Goal: Task Accomplishment & Management: Use online tool/utility

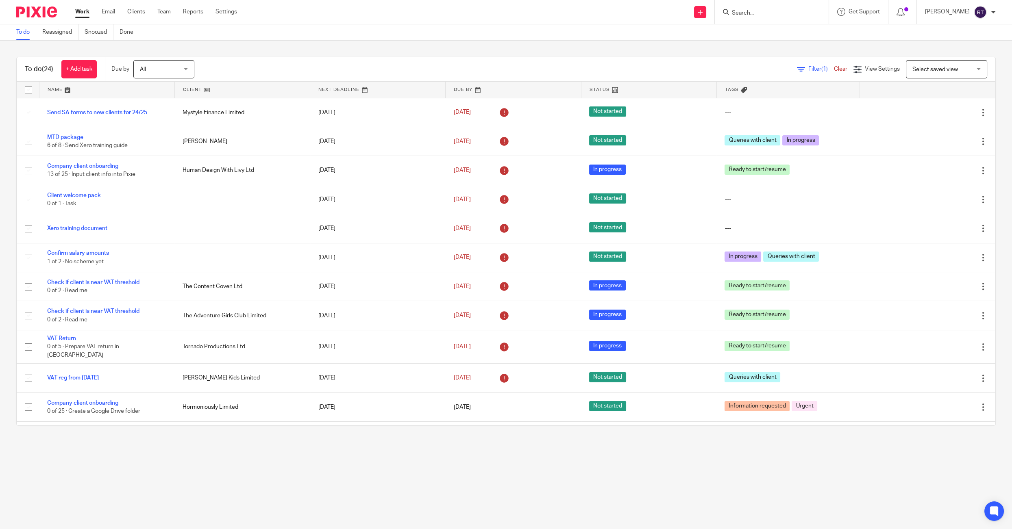
click at [751, 10] on input "Search" at bounding box center [767, 13] width 73 height 7
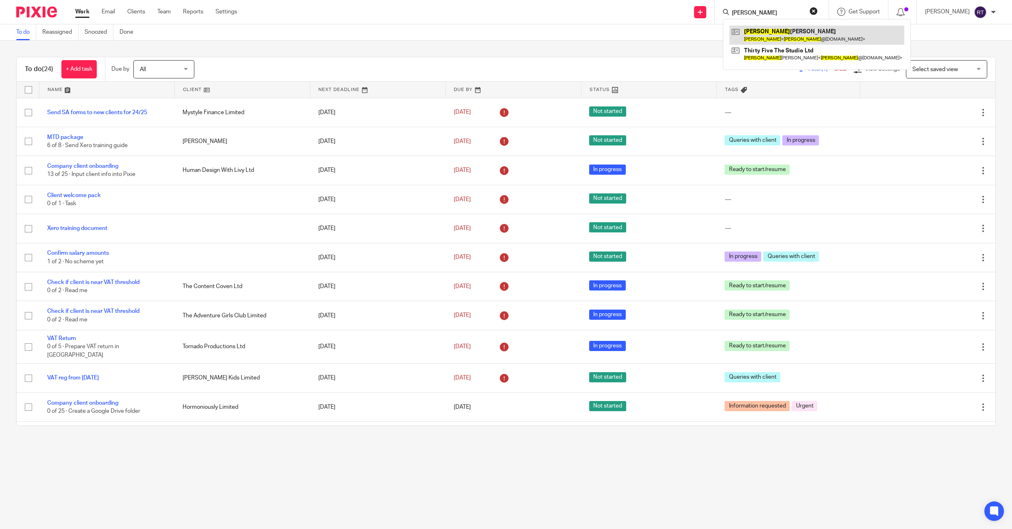
type input "emily"
click at [781, 53] on link at bounding box center [816, 54] width 175 height 19
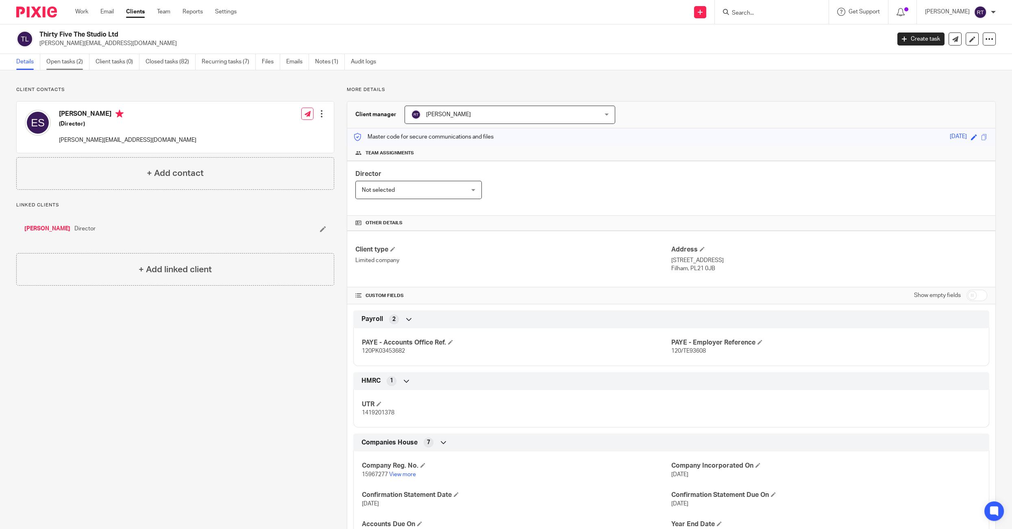
click at [63, 61] on link "Open tasks (2)" at bounding box center [67, 62] width 43 height 16
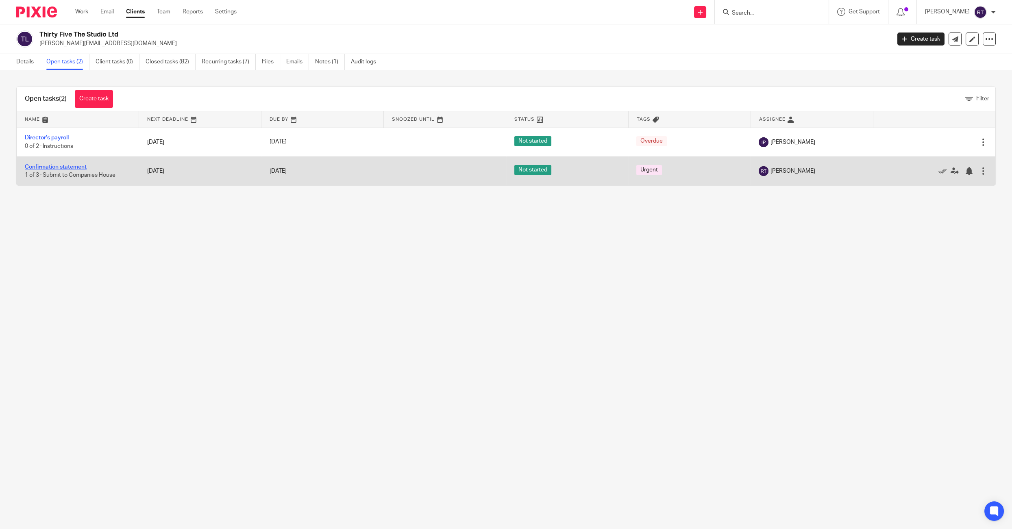
click at [48, 165] on link "Confirmation statement" at bounding box center [56, 167] width 62 height 6
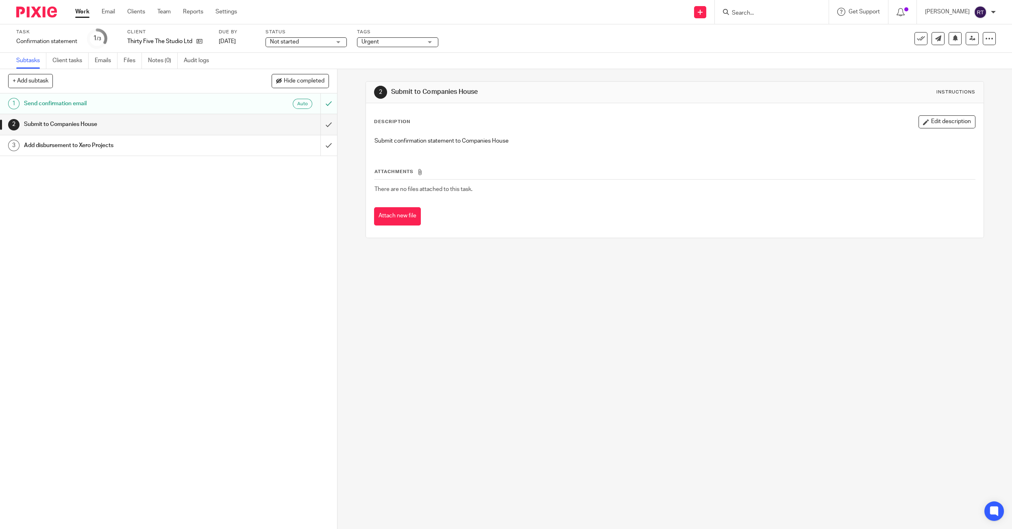
click at [332, 41] on div "Not started Not started" at bounding box center [306, 42] width 81 height 10
click at [391, 42] on span "Urgent" at bounding box center [391, 42] width 61 height 9
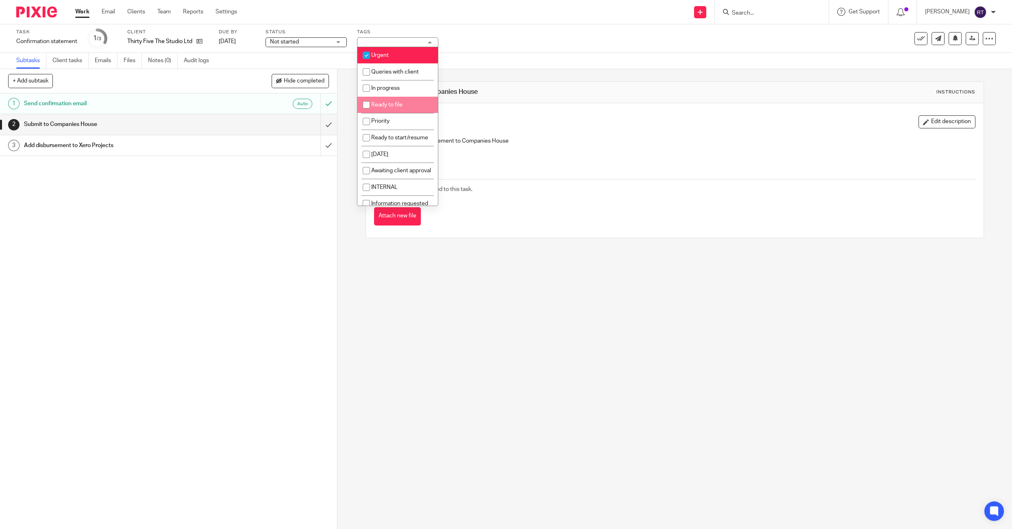
click at [392, 102] on li "Ready to file" at bounding box center [397, 105] width 81 height 17
checkbox input "true"
click at [392, 53] on li "Urgent" at bounding box center [397, 55] width 81 height 17
checkbox input "false"
click at [981, 38] on div "See template in use Advanced task editor Copy task Change schedule Delete" at bounding box center [954, 38] width 81 height 13
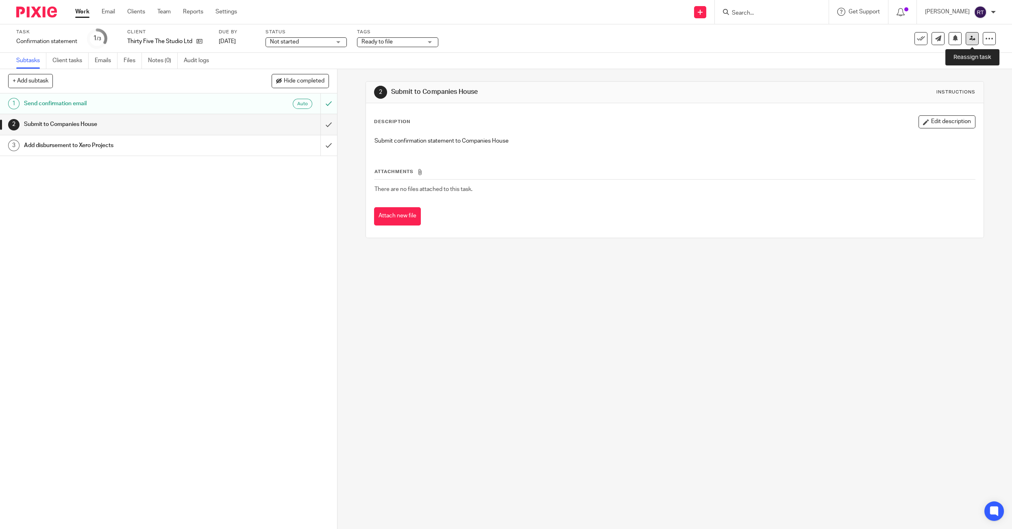
click at [977, 38] on link at bounding box center [972, 38] width 13 height 13
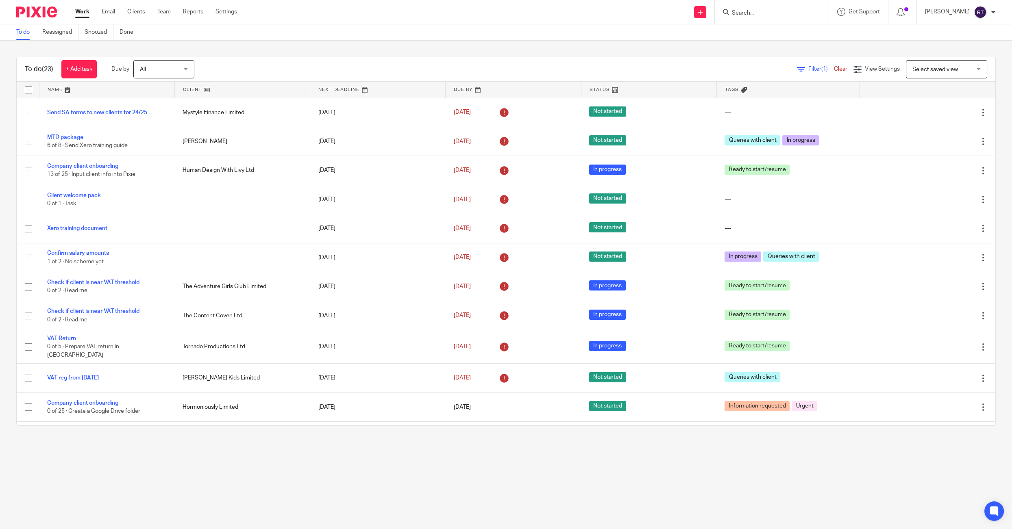
click at [813, 8] on form at bounding box center [774, 12] width 87 height 10
click at [786, 12] on input "Search" at bounding box center [767, 13] width 73 height 7
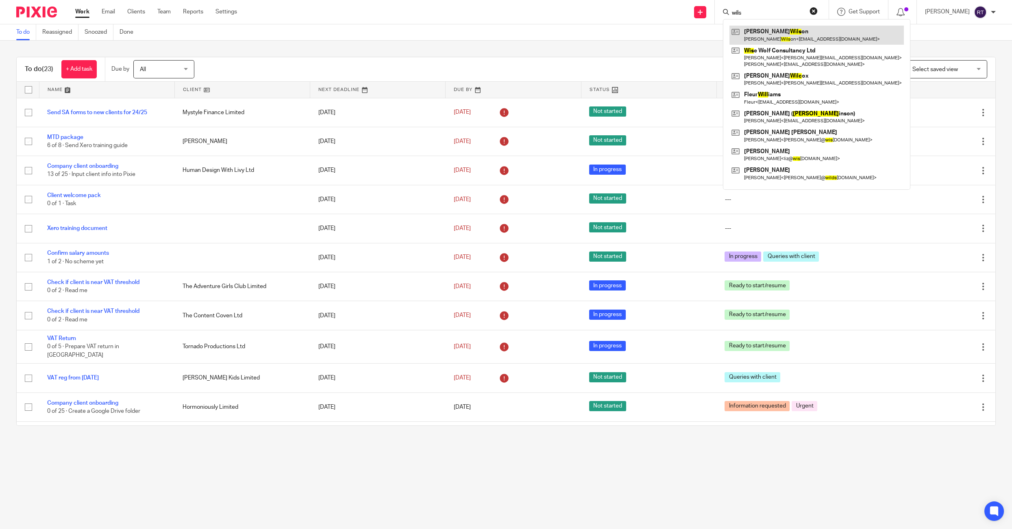
type input "wils"
click at [786, 37] on link at bounding box center [816, 35] width 174 height 19
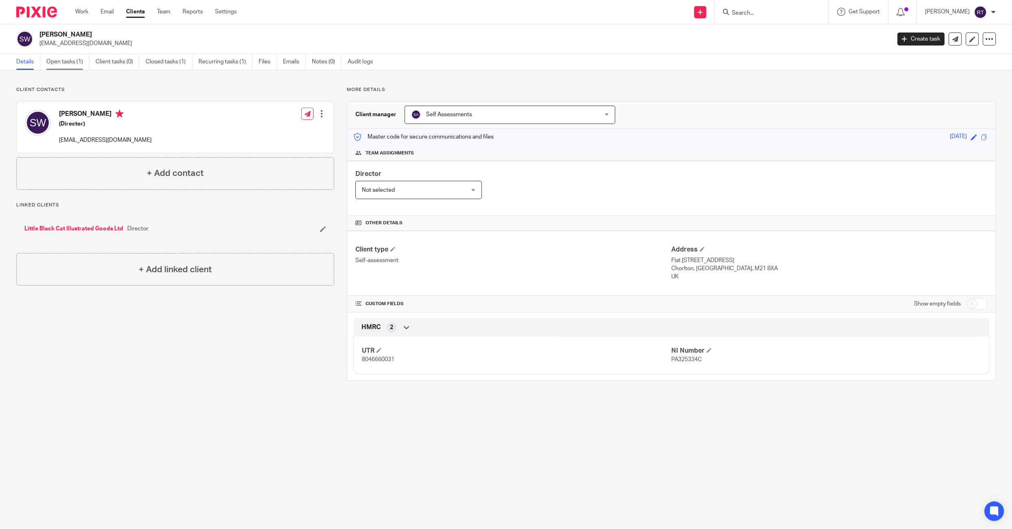
click at [58, 67] on link "Open tasks (1)" at bounding box center [67, 62] width 43 height 16
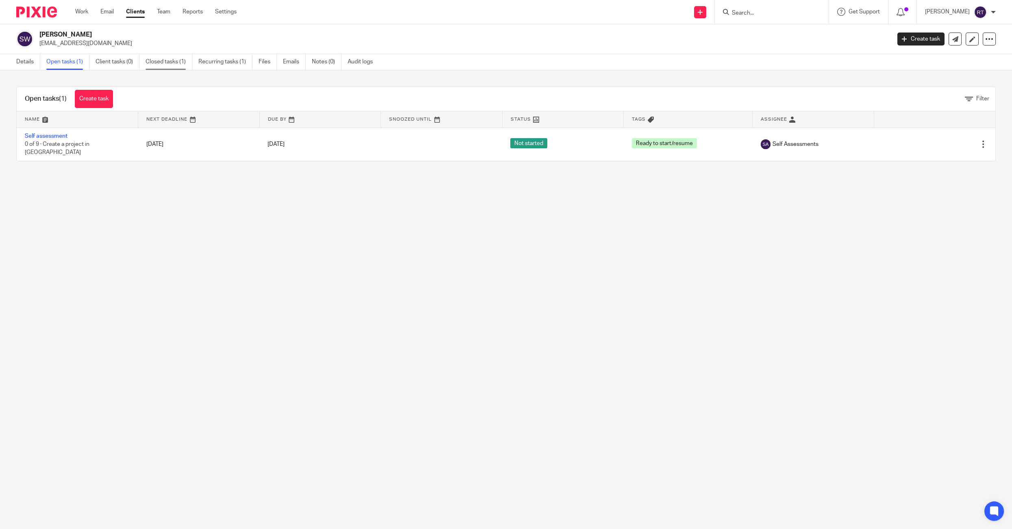
click at [176, 58] on link "Closed tasks (1)" at bounding box center [169, 62] width 47 height 16
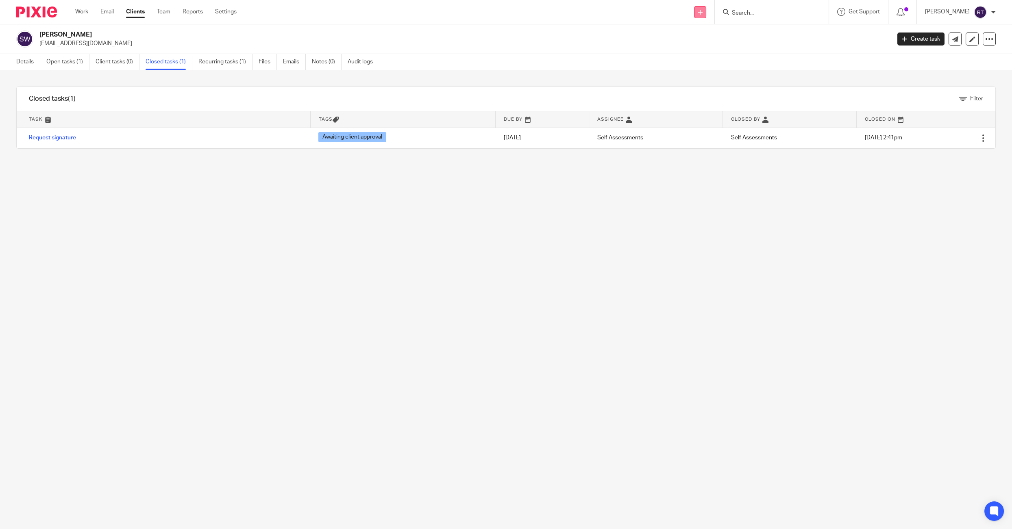
click at [706, 13] on link at bounding box center [700, 12] width 12 height 12
click at [697, 76] on link "Request signature" at bounding box center [712, 74] width 57 height 12
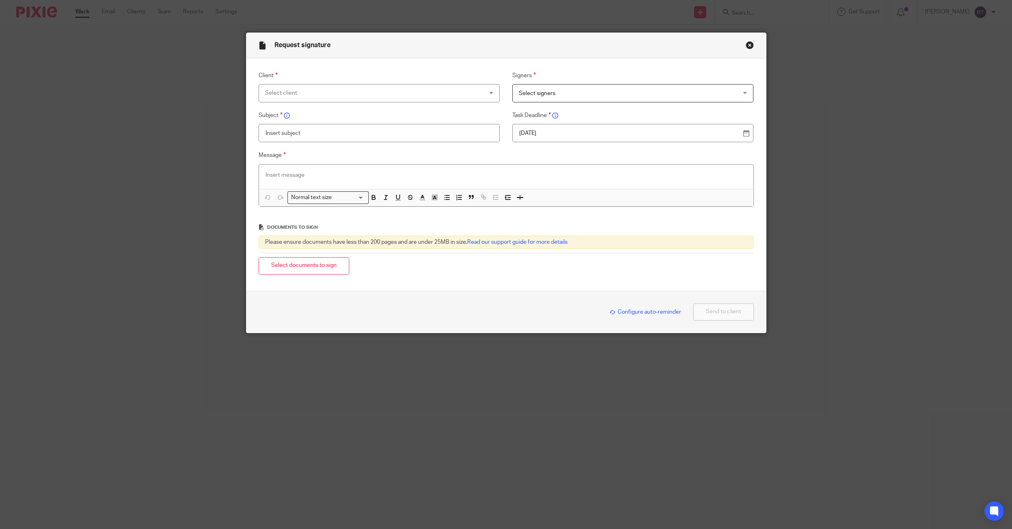
click at [421, 92] on div "Select client" at bounding box center [358, 93] width 187 height 17
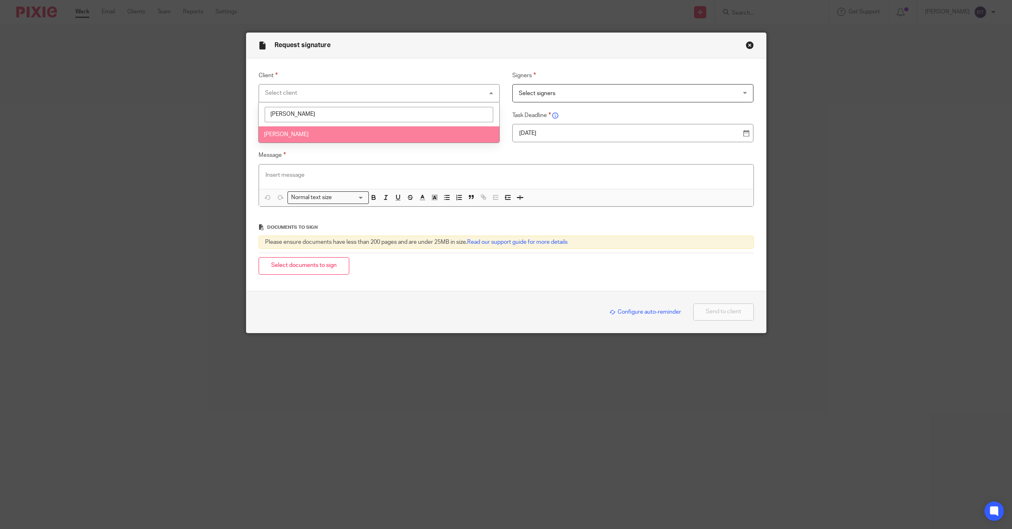
type input "[PERSON_NAME]"
click at [397, 133] on li "[PERSON_NAME]" at bounding box center [379, 134] width 241 height 17
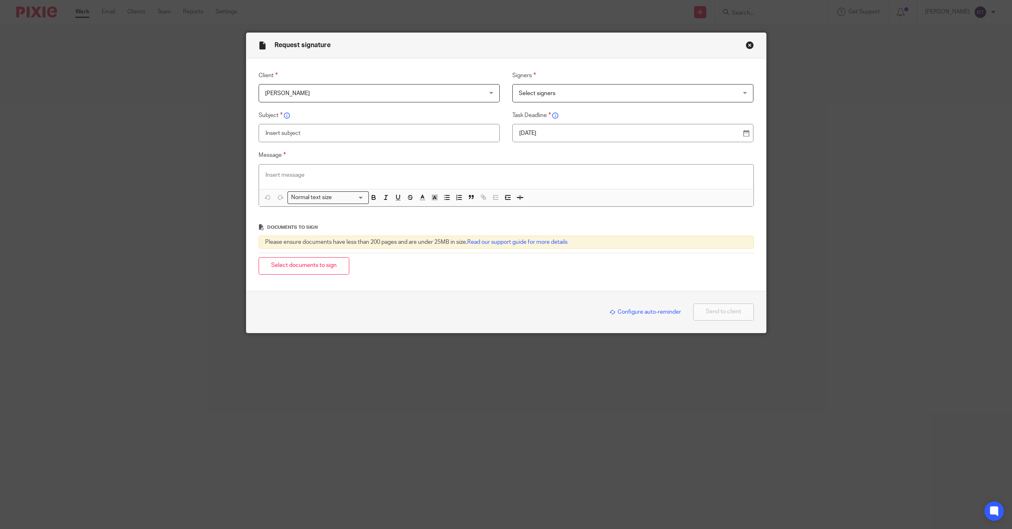
click at [538, 89] on span "Select signers" at bounding box center [612, 93] width 187 height 17
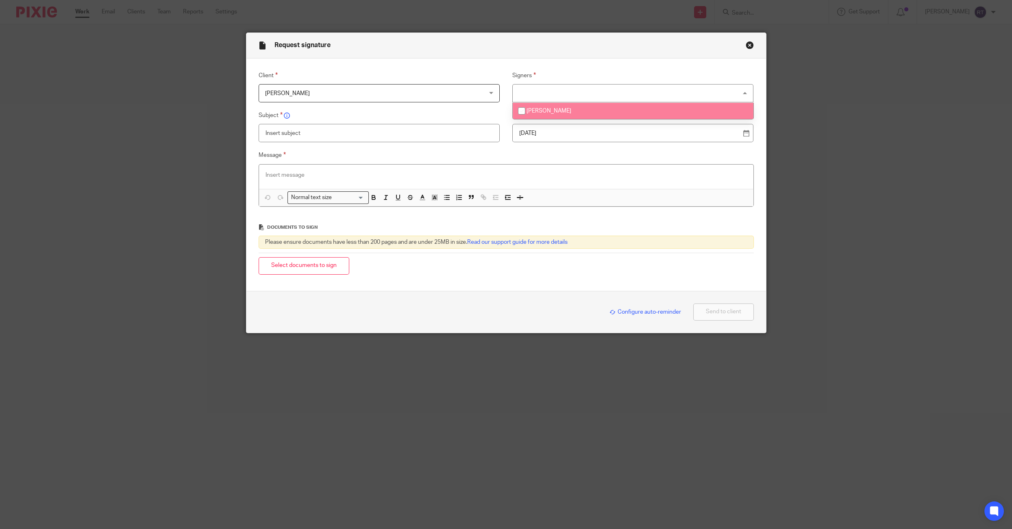
click at [542, 114] on span "[PERSON_NAME]" at bounding box center [549, 111] width 45 height 6
checkbox input "true"
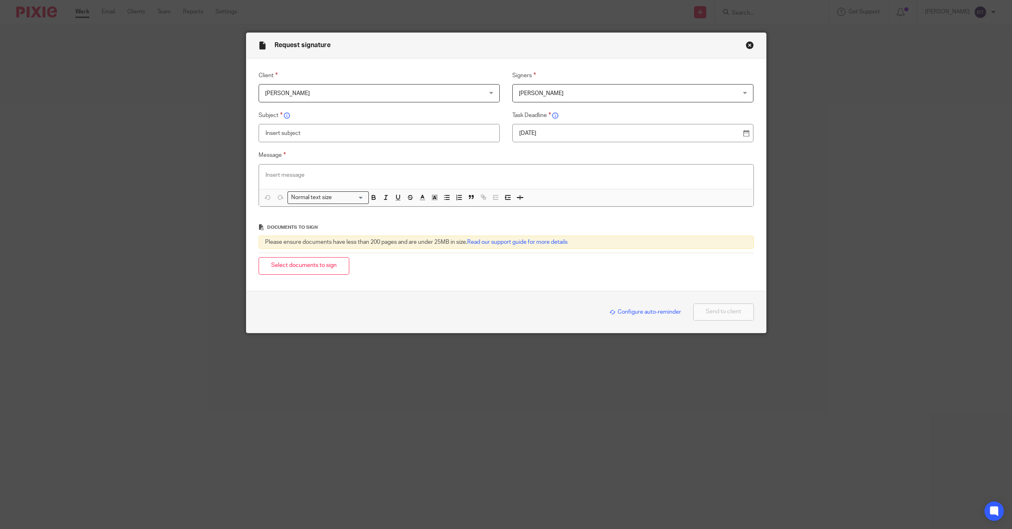
click at [479, 135] on input "text" at bounding box center [379, 133] width 241 height 18
type input "Amended 2024/25 self assessment"
click at [455, 173] on p at bounding box center [506, 175] width 481 height 8
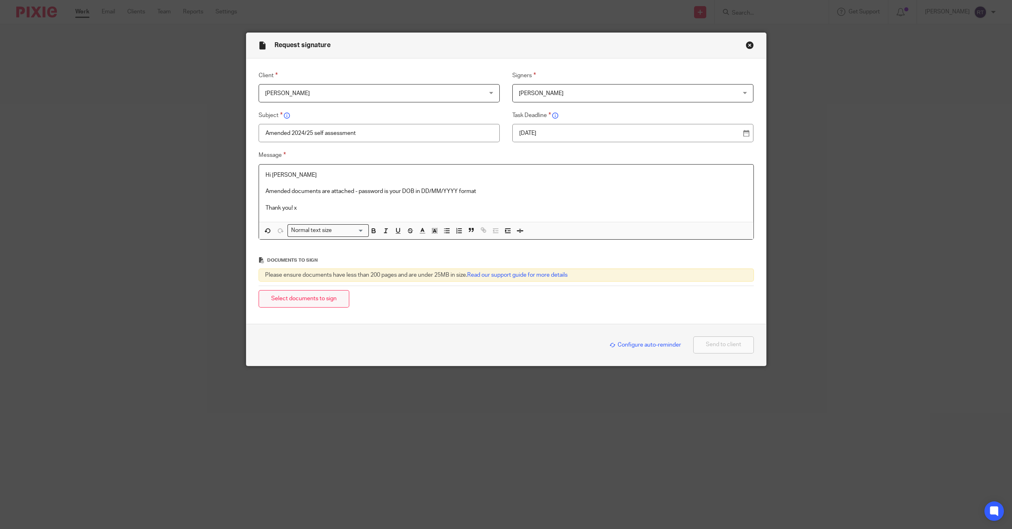
click at [289, 300] on button "Select documents to sign" at bounding box center [304, 298] width 91 height 17
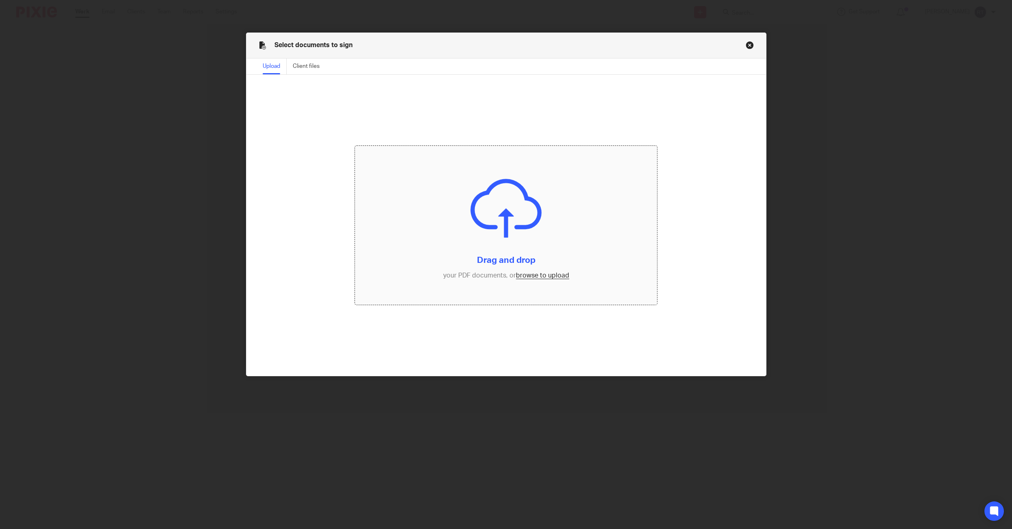
click at [552, 272] on input "file" at bounding box center [506, 225] width 303 height 159
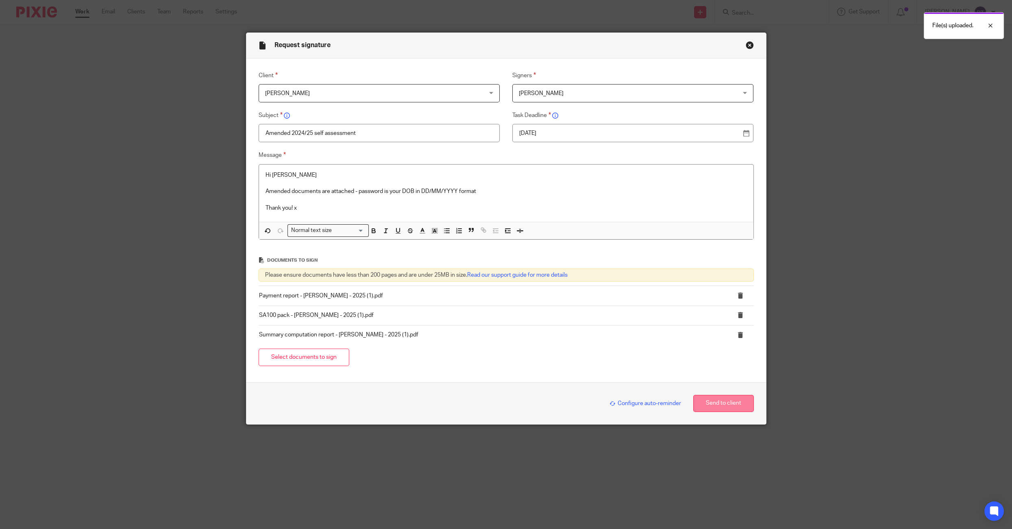
click at [712, 401] on button "Send to client" at bounding box center [723, 403] width 61 height 17
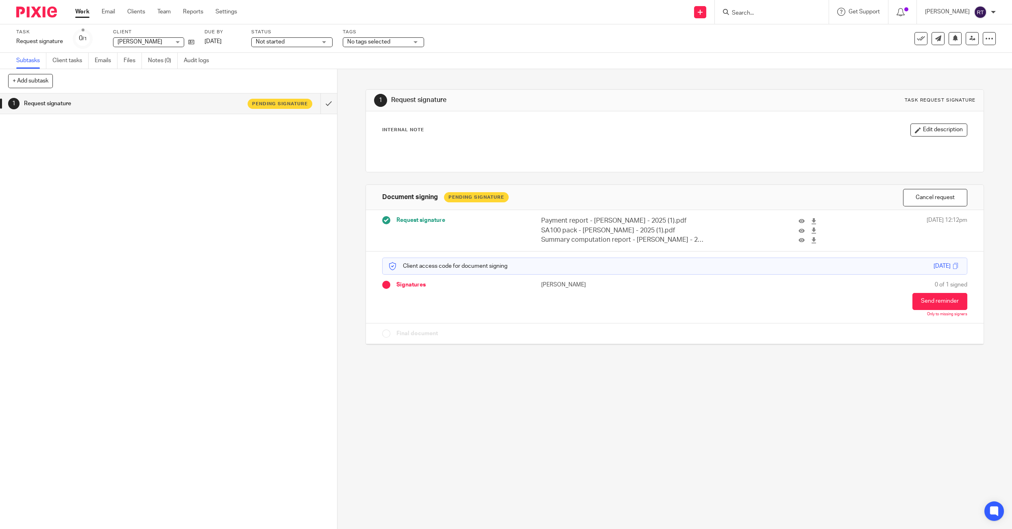
click at [303, 50] on div "Task Request signature Save Request signature 0 /1 Client Sarah Wilson Sarah Wi…" at bounding box center [506, 38] width 1012 height 28
click at [303, 48] on div "Task Request signature Save Request signature 0 /1 Client Sarah Wilson Sarah Wi…" at bounding box center [506, 38] width 1012 height 28
click at [302, 46] on span "Not started" at bounding box center [286, 42] width 61 height 9
click at [302, 68] on li "In progress" at bounding box center [292, 71] width 81 height 17
click at [358, 57] on div "Subtasks Client tasks Emails Files Notes (0) Audit logs" at bounding box center [506, 61] width 1012 height 16
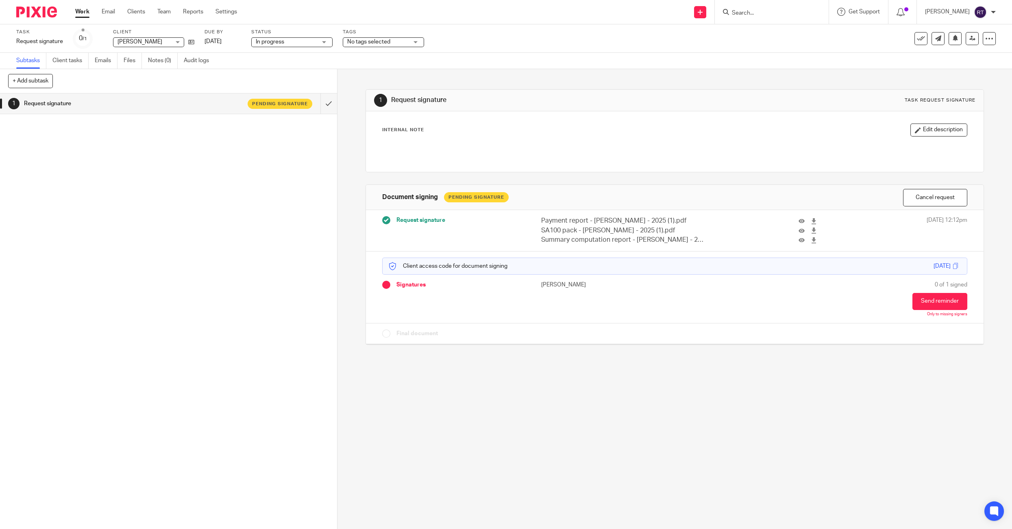
click at [355, 43] on span "No tags selected" at bounding box center [368, 42] width 43 height 6
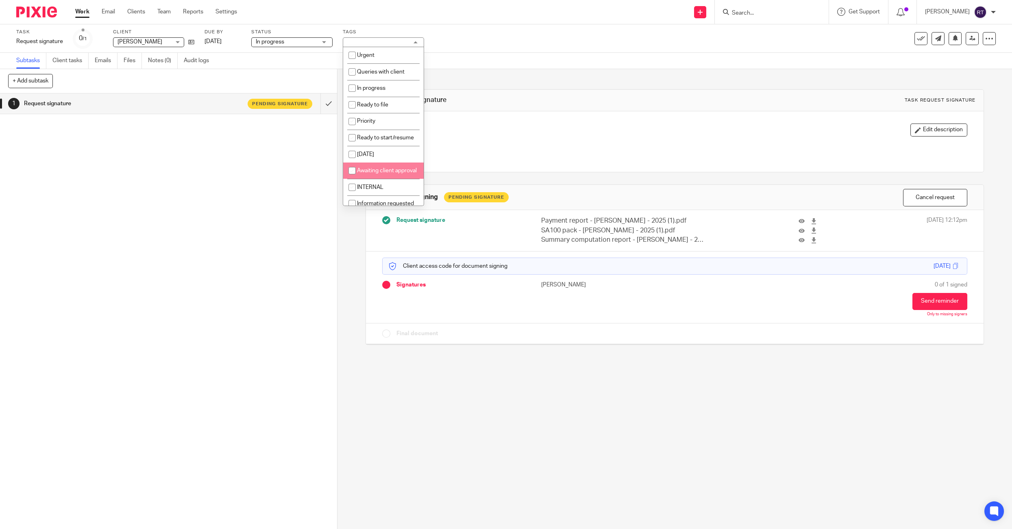
click at [370, 174] on span "Awaiting client approval" at bounding box center [387, 171] width 60 height 6
checkbox input "true"
click at [970, 34] on link at bounding box center [972, 38] width 13 height 13
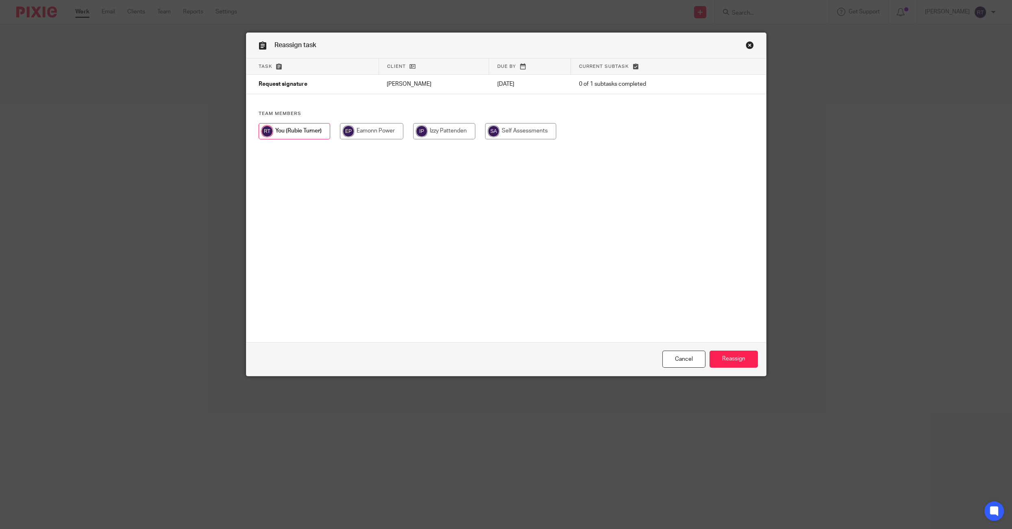
click at [526, 127] on input "radio" at bounding box center [520, 131] width 71 height 16
radio input "true"
click at [737, 359] on input "Reassign" at bounding box center [734, 359] width 48 height 17
